Goal: Browse casually

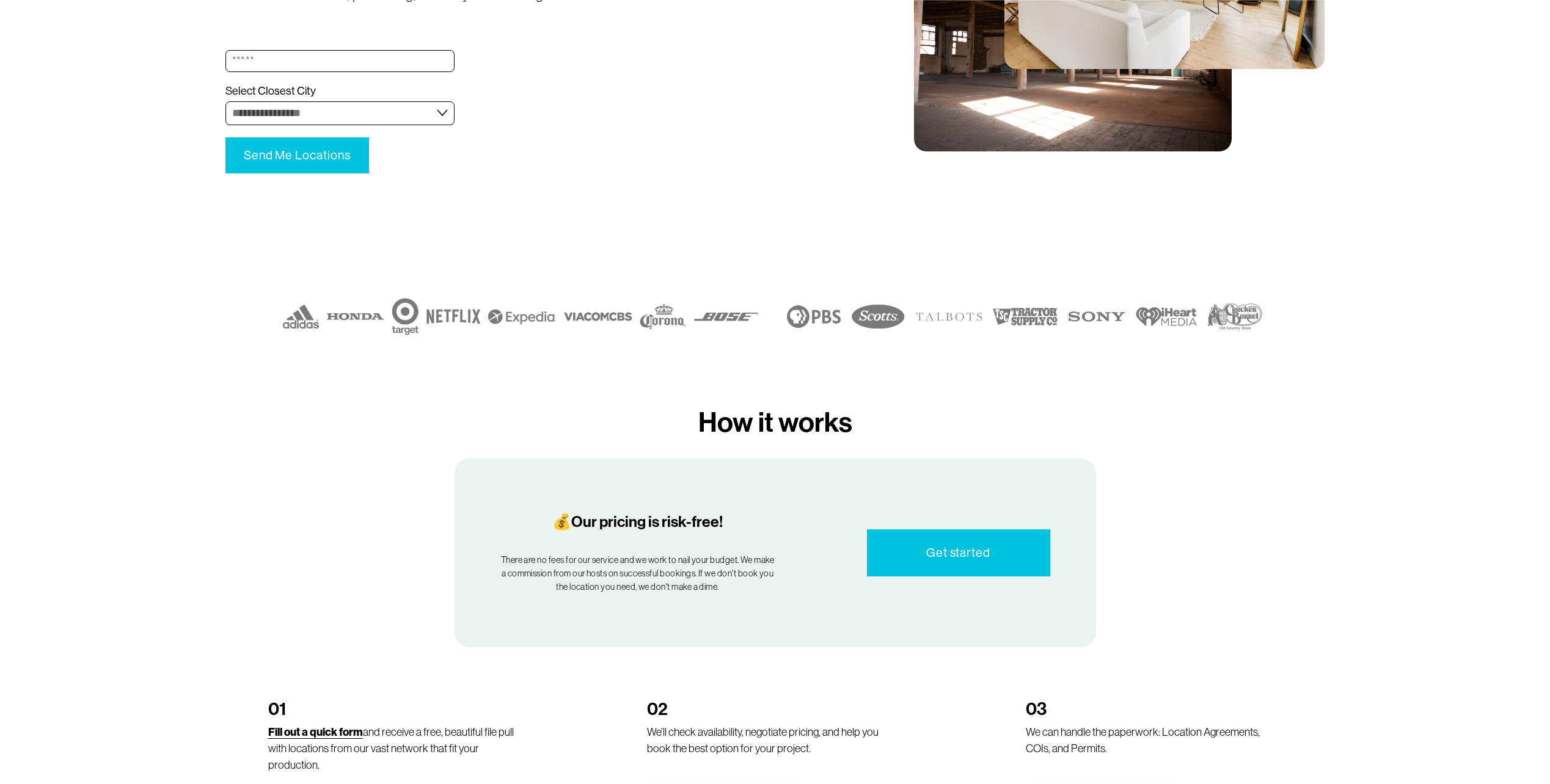
scroll to position [672, 0]
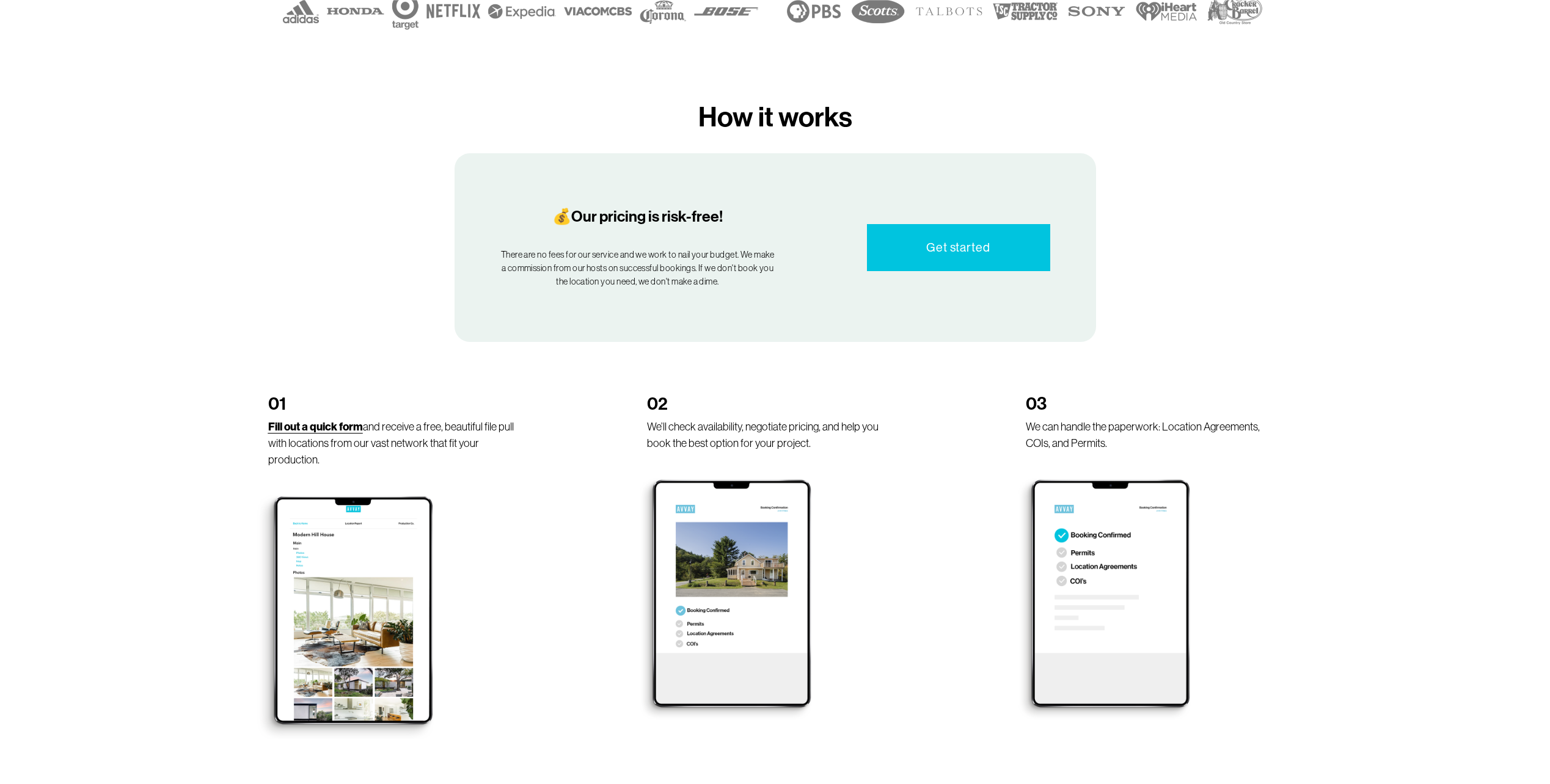
drag, startPoint x: 526, startPoint y: 595, endPoint x: 518, endPoint y: 597, distance: 8.2
click at [518, 597] on li "01 Fill out a quick form and receive a free, beautiful file pull with locations…" at bounding box center [396, 566] width 342 height 345
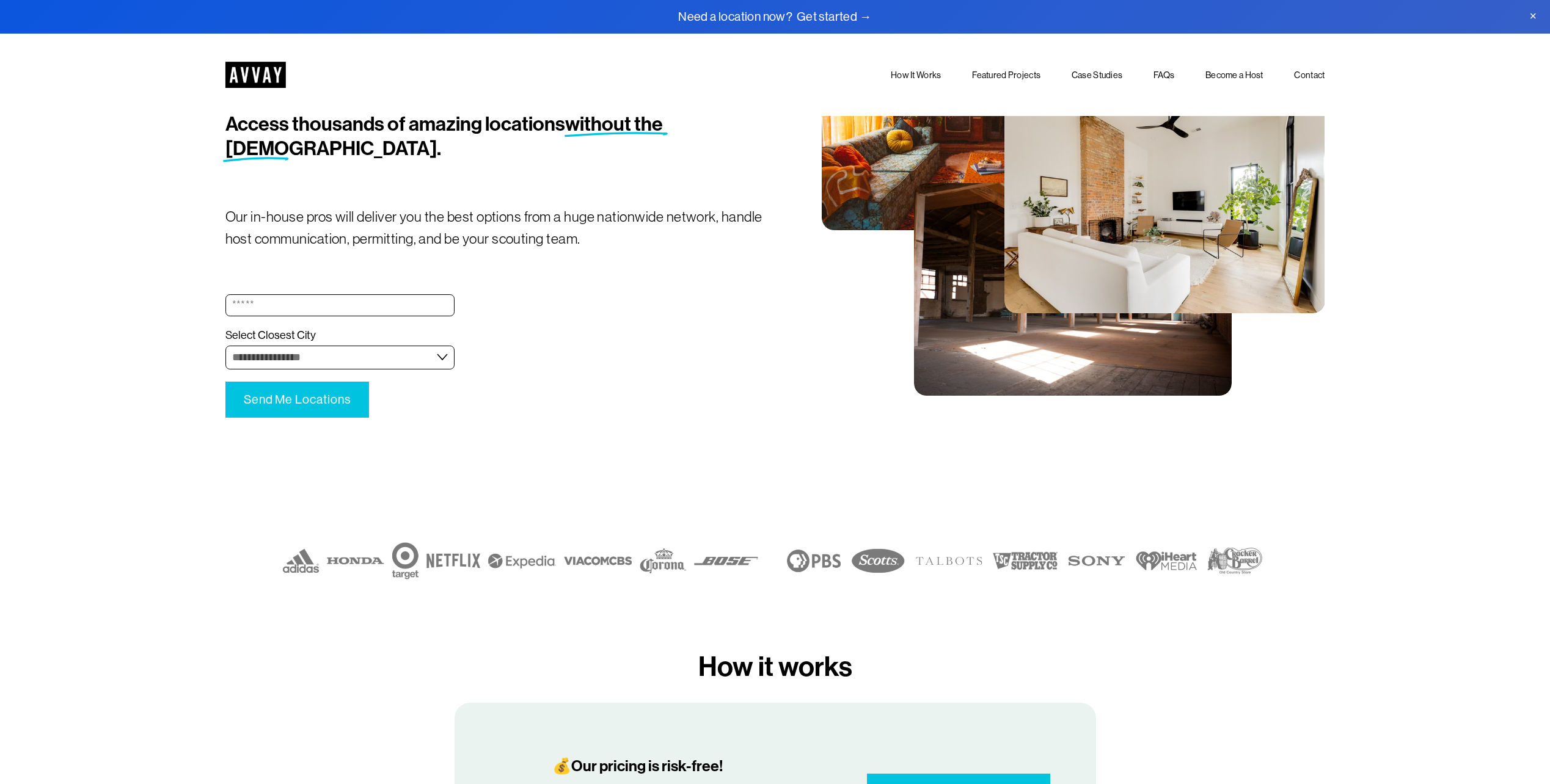
scroll to position [0, 0]
